Goal: Information Seeking & Learning: Learn about a topic

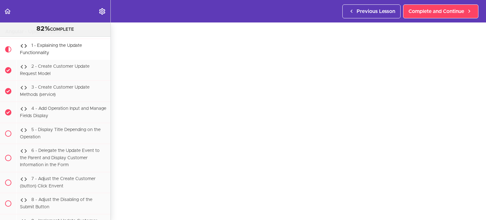
scroll to position [24, 0]
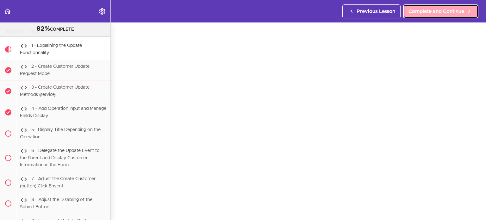
click at [443, 13] on span "Complete and Continue" at bounding box center [436, 12] width 56 height 8
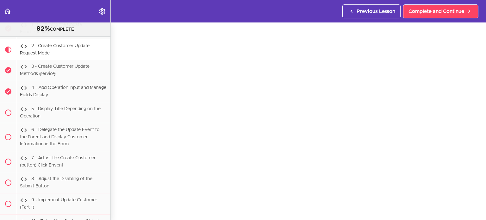
scroll to position [29, 0]
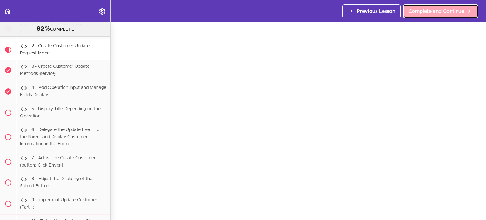
click at [448, 13] on span "Complete and Continue" at bounding box center [436, 12] width 56 height 8
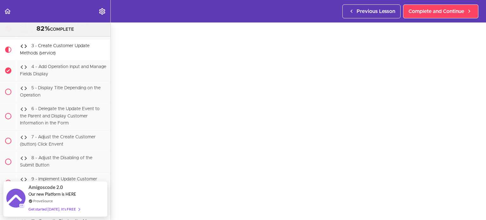
scroll to position [31, 0]
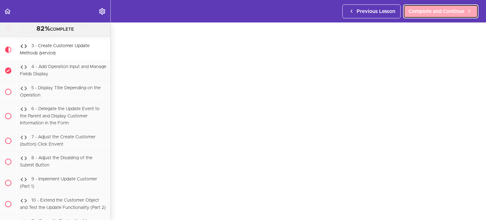
click at [441, 8] on span "Complete and Continue" at bounding box center [436, 12] width 56 height 8
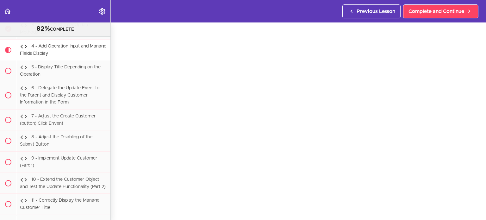
scroll to position [25, 0]
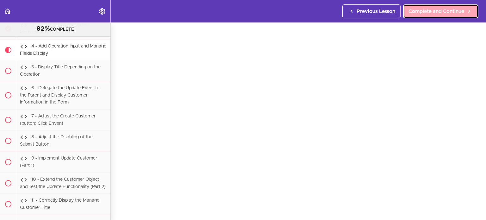
click at [456, 9] on span "Complete and Continue" at bounding box center [436, 12] width 56 height 8
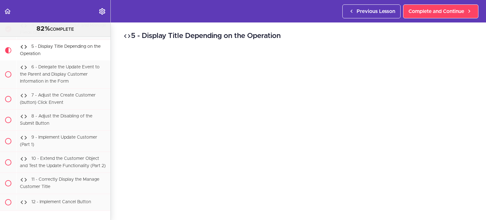
scroll to position [41, 0]
